Goal: Transaction & Acquisition: Purchase product/service

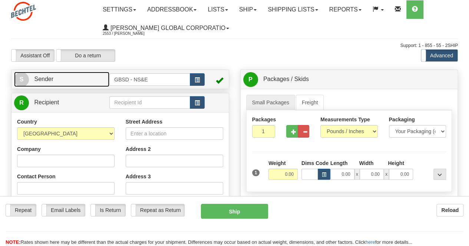
click at [62, 77] on link "S Sender" at bounding box center [61, 79] width 95 height 15
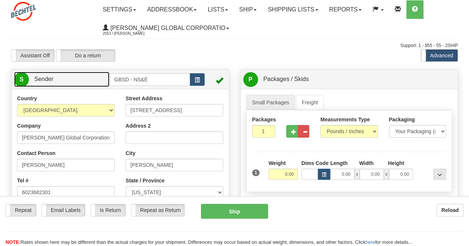
scroll to position [37, 0]
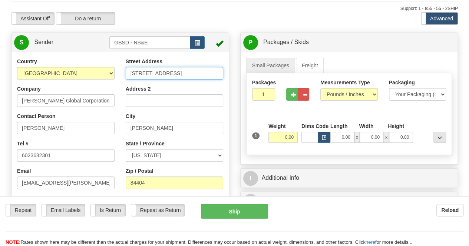
drag, startPoint x: 198, startPoint y: 72, endPoint x: 63, endPoint y: 62, distance: 136.0
click at [63, 62] on div "Country [GEOGRAPHIC_DATA] [GEOGRAPHIC_DATA] [GEOGRAPHIC_DATA] [GEOGRAPHIC_DATA]…" at bounding box center [119, 160] width 217 height 205
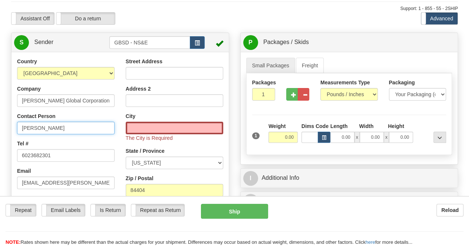
drag, startPoint x: 103, startPoint y: 129, endPoint x: 0, endPoint y: 99, distance: 107.1
type input "[PERSON_NAME]"
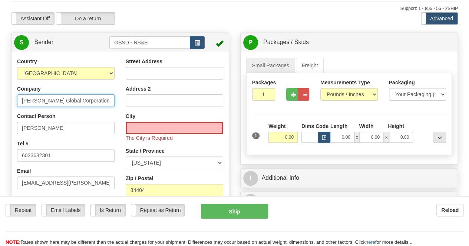
drag, startPoint x: 93, startPoint y: 103, endPoint x: 0, endPoint y: 91, distance: 93.7
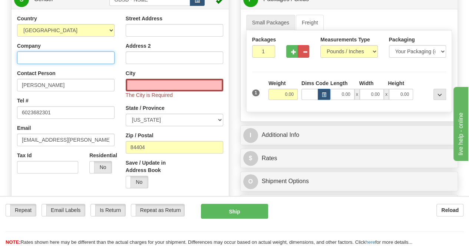
scroll to position [74, 0]
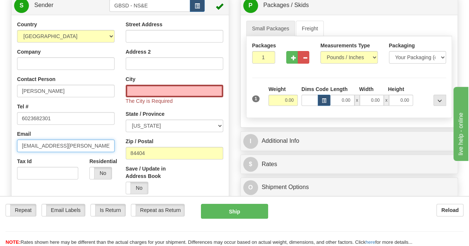
drag, startPoint x: 98, startPoint y: 150, endPoint x: 0, endPoint y: 138, distance: 98.9
click at [0, 138] on div "Toggle navigation Settings Shipping Preferences Fields Preferences New" at bounding box center [234, 244] width 469 height 636
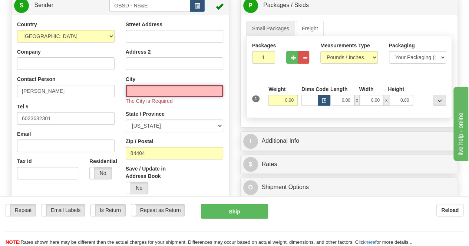
click at [199, 89] on input "City" at bounding box center [174, 91] width 97 height 13
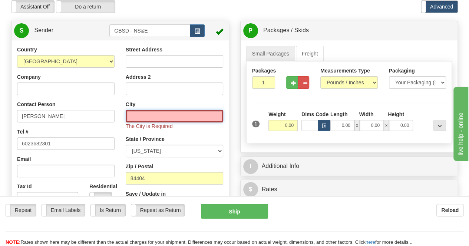
scroll to position [37, 0]
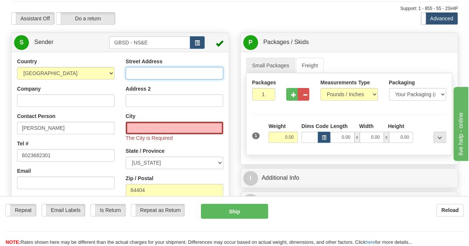
click at [189, 74] on input "Street Address" at bounding box center [174, 73] width 97 height 13
type input "[STREET_ADDRESS]"
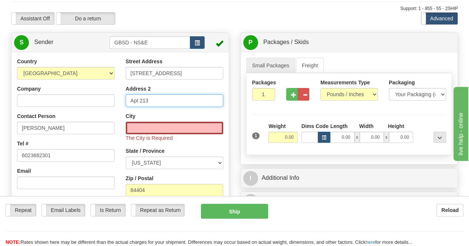
type input "Apt 213"
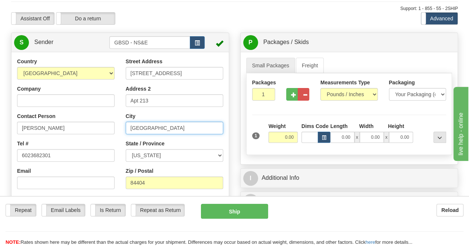
type input "[GEOGRAPHIC_DATA]"
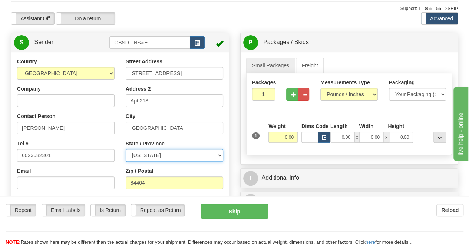
select select "WA"
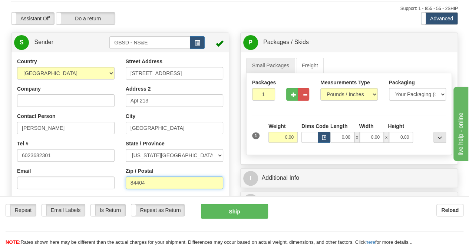
drag, startPoint x: 153, startPoint y: 185, endPoint x: 100, endPoint y: 180, distance: 52.8
click at [100, 180] on div "Country [GEOGRAPHIC_DATA] [GEOGRAPHIC_DATA] [GEOGRAPHIC_DATA] [GEOGRAPHIC_DATA]…" at bounding box center [119, 160] width 217 height 205
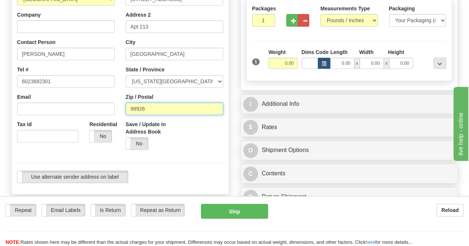
type input "98926"
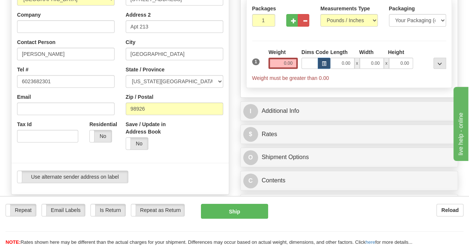
click at [176, 160] on div at bounding box center [120, 163] width 228 height 15
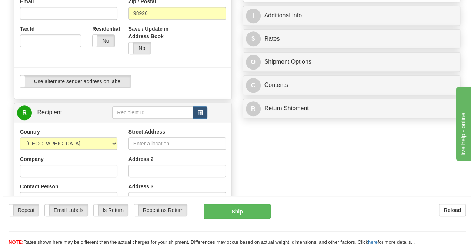
scroll to position [222, 0]
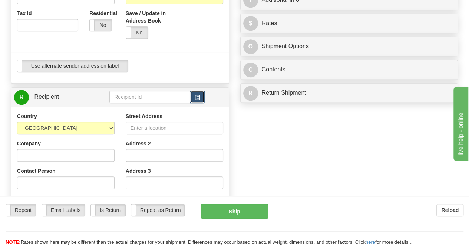
click at [196, 99] on span "button" at bounding box center [197, 97] width 5 height 5
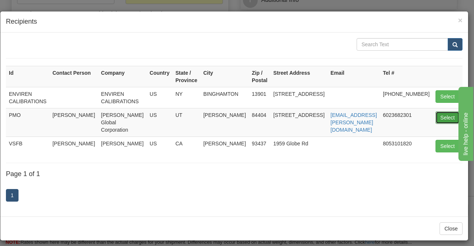
click at [438, 116] on button "Select" at bounding box center [448, 118] width 24 height 13
type input "PMO"
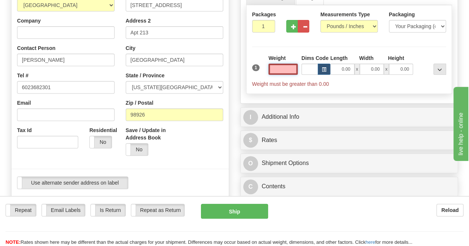
scroll to position [50, 0]
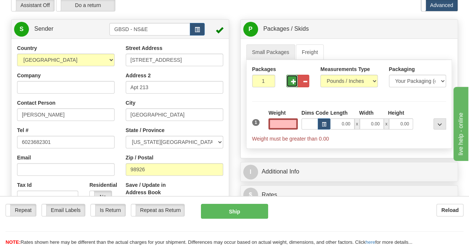
type input "0.00"
click at [294, 79] on span "button" at bounding box center [293, 81] width 5 height 5
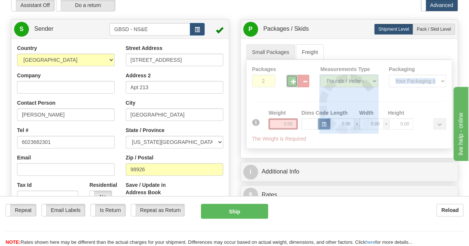
click at [294, 79] on div at bounding box center [348, 104] width 205 height 89
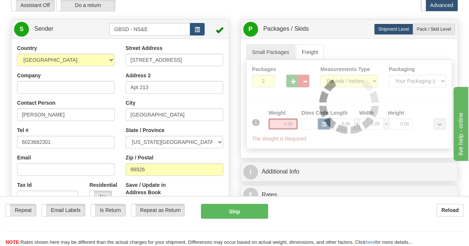
click at [294, 79] on div "Packages 2 1 Measurements Type" at bounding box center [349, 104] width 206 height 89
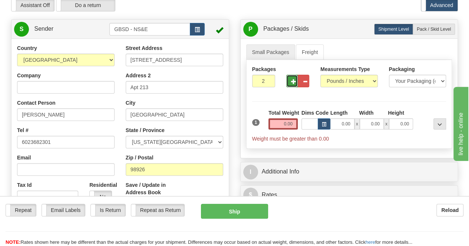
click at [294, 82] on span "button" at bounding box center [293, 81] width 5 height 5
click at [294, 81] on span "button" at bounding box center [293, 81] width 5 height 5
type input "4"
click at [300, 119] on div "1 Total Weight 0.00 Dims Code x" at bounding box center [349, 125] width 198 height 33
click at [284, 124] on input "0.00" at bounding box center [282, 124] width 29 height 11
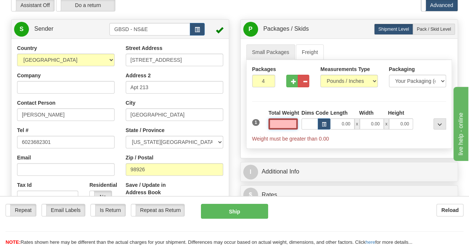
click at [288, 123] on input "text" at bounding box center [282, 124] width 29 height 11
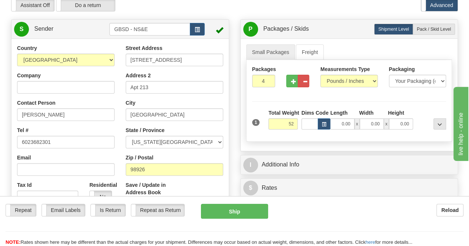
type input "52.00"
click at [420, 97] on div "Packages 4 1 Measurements Type" at bounding box center [349, 101] width 206 height 82
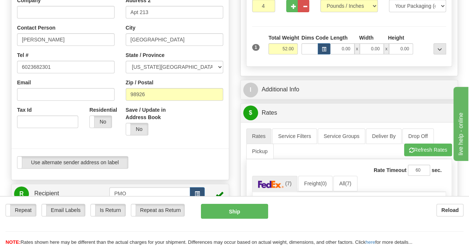
scroll to position [125, 0]
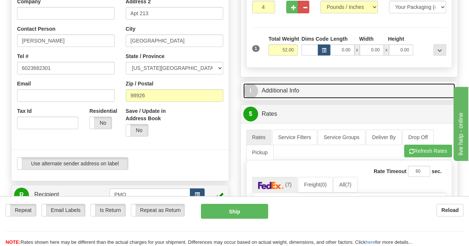
click at [308, 88] on link "I Additional Info" at bounding box center [349, 90] width 212 height 15
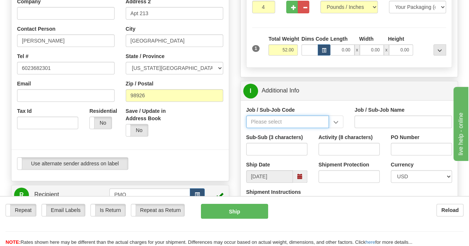
click at [275, 123] on input "Job / Sub-Job Code" at bounding box center [287, 122] width 83 height 13
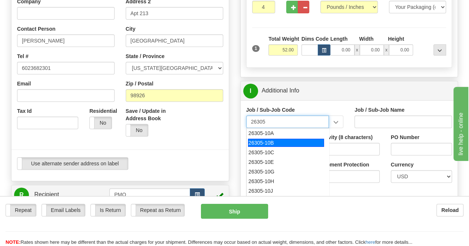
click at [275, 138] on li "26305-10B" at bounding box center [287, 143] width 83 height 10
type input "26305-10B"
type input "SENTINEL - CLIN 0001 COMMUNICATION AND SUPPORT BL"
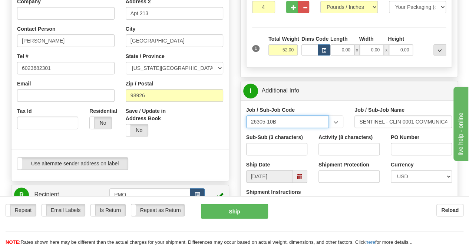
click at [285, 122] on input "26305-10B" at bounding box center [287, 122] width 83 height 13
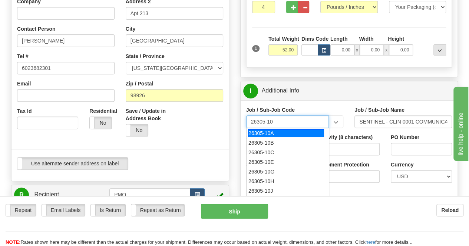
type input "26305-10A"
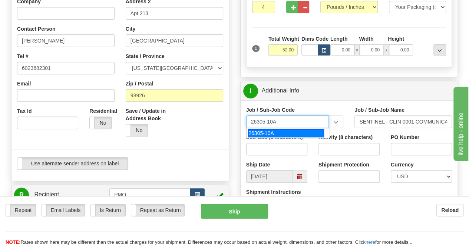
click at [286, 129] on div "26305-10A" at bounding box center [286, 133] width 76 height 8
type input "GBSD - GROUND BASED STRATEGIC DETERRENT - CLIN 00"
type input "26305-10A"
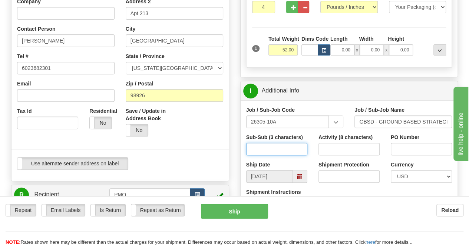
click at [288, 144] on input "Sub-Sub (3 characters)" at bounding box center [276, 149] width 61 height 13
type input "550"
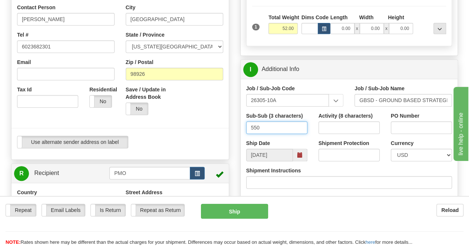
scroll to position [162, 0]
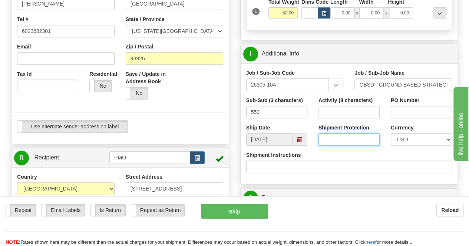
click at [345, 139] on input "Shipment Protection" at bounding box center [348, 139] width 61 height 13
type input "1200"
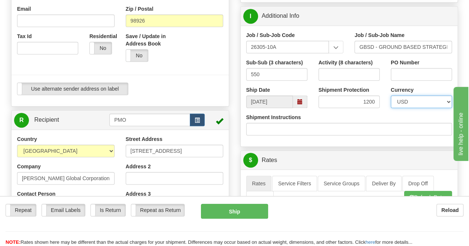
scroll to position [236, 0]
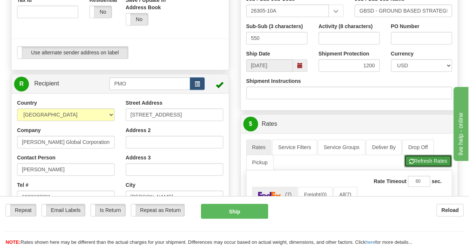
click at [420, 160] on button "Refresh Rates" at bounding box center [428, 161] width 48 height 13
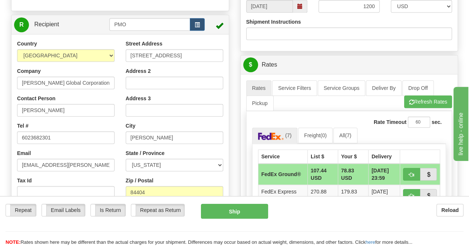
scroll to position [310, 0]
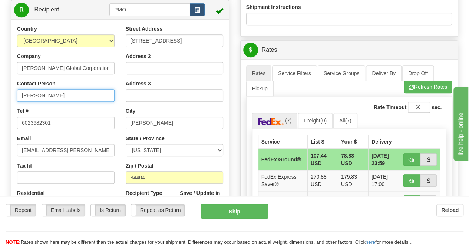
click at [73, 95] on input "[PERSON_NAME]" at bounding box center [65, 95] width 97 height 13
type input "[PERSON_NAME]"
click at [83, 86] on div "Contact Person [PERSON_NAME]" at bounding box center [65, 91] width 97 height 22
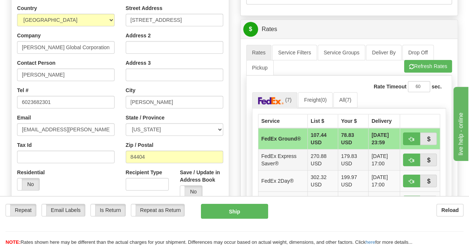
scroll to position [347, 0]
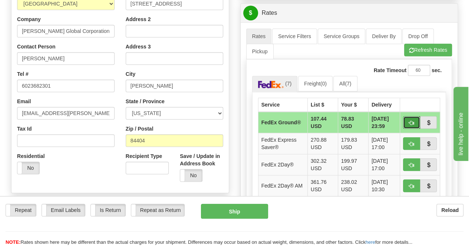
click at [411, 121] on span "button" at bounding box center [411, 123] width 5 height 5
type input "92"
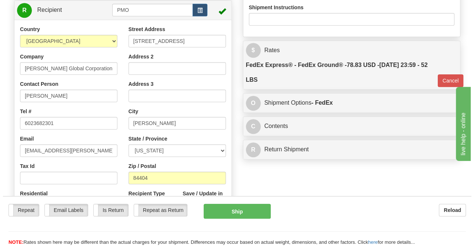
scroll to position [310, 0]
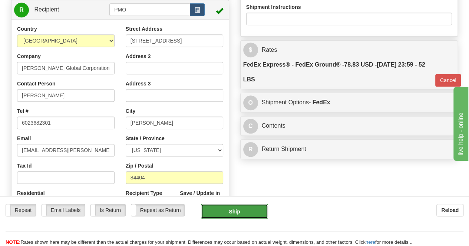
click at [256, 212] on button "Ship" at bounding box center [234, 211] width 67 height 15
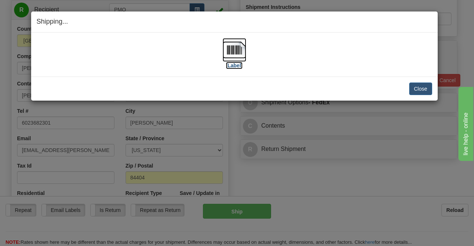
click at [239, 67] on label "[Label]" at bounding box center [234, 65] width 17 height 7
drag, startPoint x: 423, startPoint y: 89, endPoint x: 427, endPoint y: 83, distance: 7.3
click at [423, 89] on button "Close" at bounding box center [421, 89] width 23 height 13
